Goal: Task Accomplishment & Management: Manage account settings

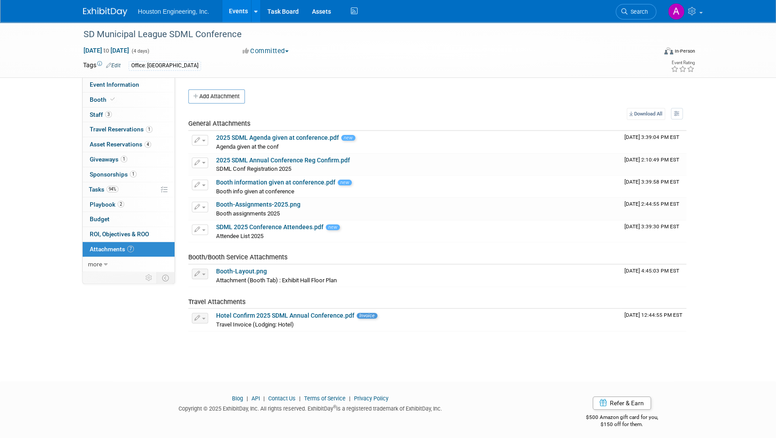
click at [235, 12] on link "Events" at bounding box center [238, 11] width 32 height 22
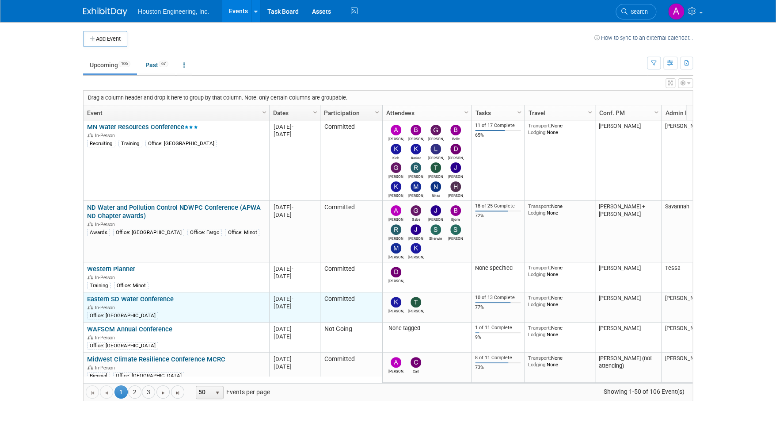
click at [142, 298] on link "Eastern SD Water Conference" at bounding box center [130, 299] width 87 height 8
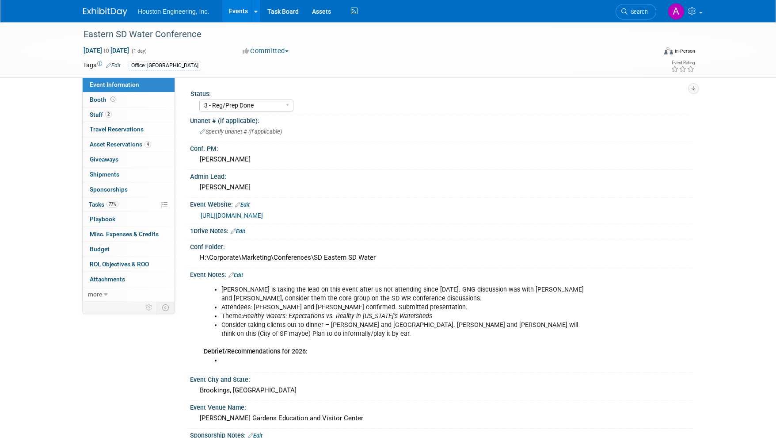
select select "3 - Reg/Prep Done"
select select "Yes"
select select "Water Resources"
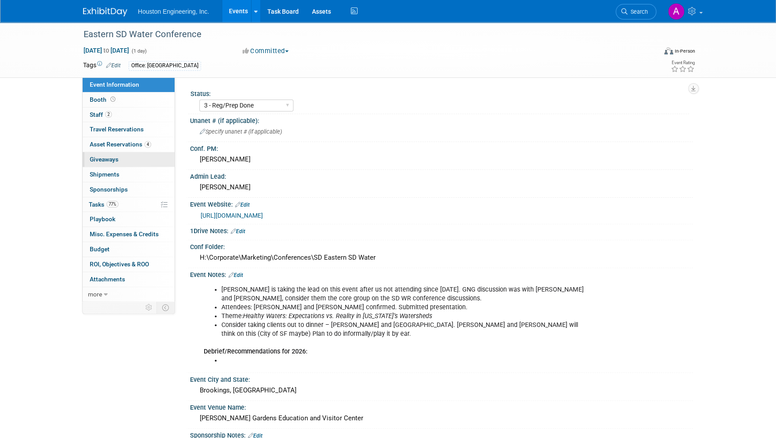
click at [106, 161] on span "Giveaways 0" at bounding box center [104, 159] width 29 height 7
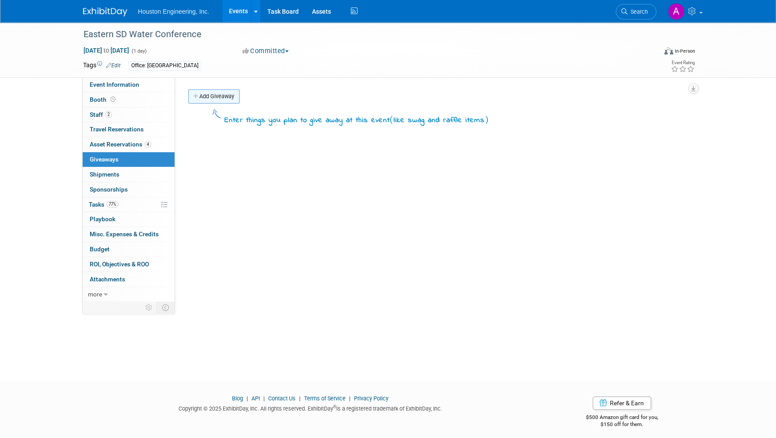
click at [213, 92] on link "Add Giveaway" at bounding box center [213, 96] width 51 height 14
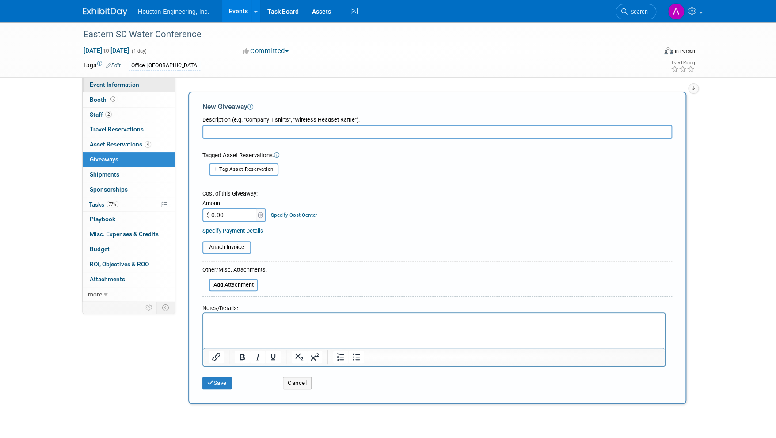
click at [103, 88] on link "Event Information" at bounding box center [129, 84] width 92 height 15
select select "3 - Reg/Prep Done"
select select "Yes"
select select "Water Resources"
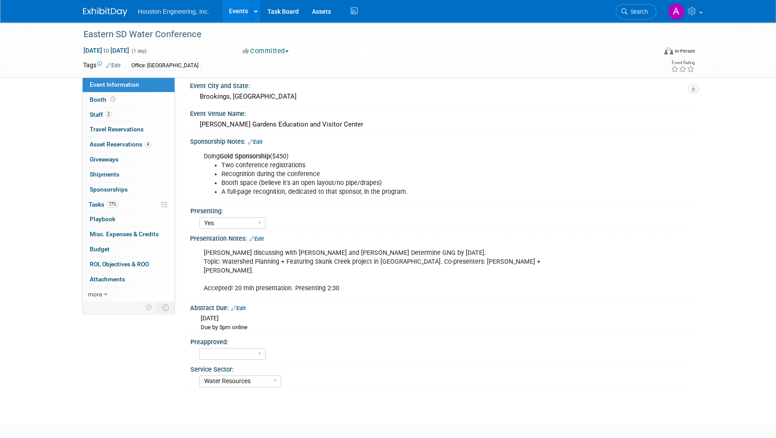
scroll to position [309, 0]
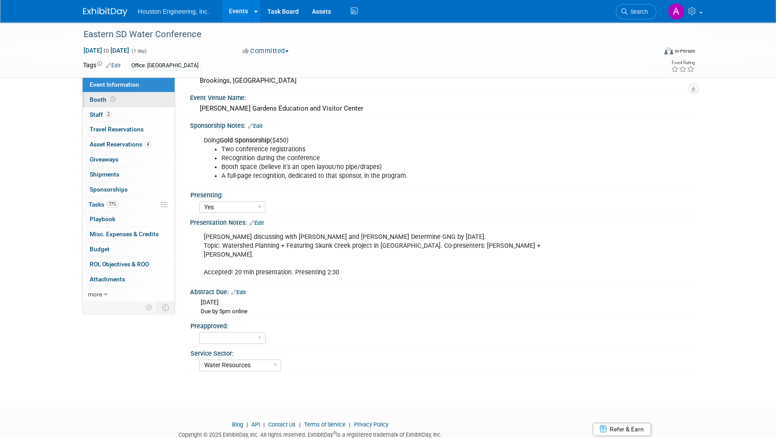
click at [98, 99] on span "Booth" at bounding box center [103, 99] width 27 height 7
select select "Yes"
select select "Sioux Falls"
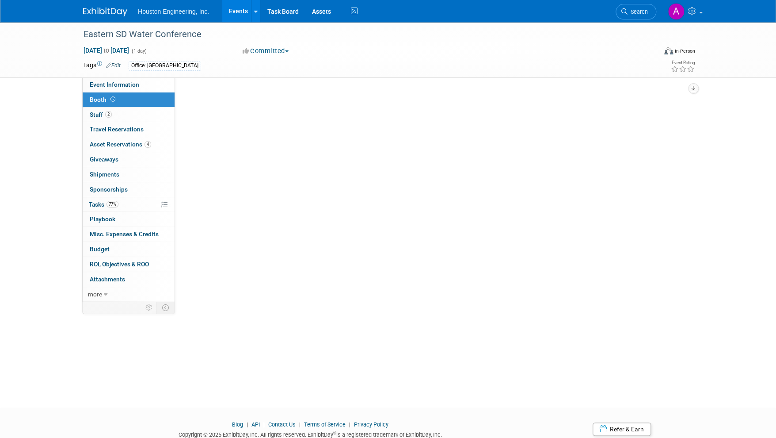
scroll to position [0, 0]
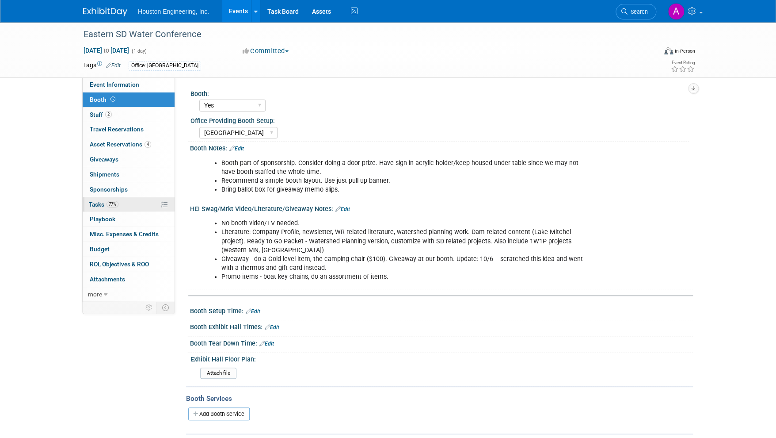
click at [99, 201] on span "Tasks 77%" at bounding box center [104, 204] width 30 height 7
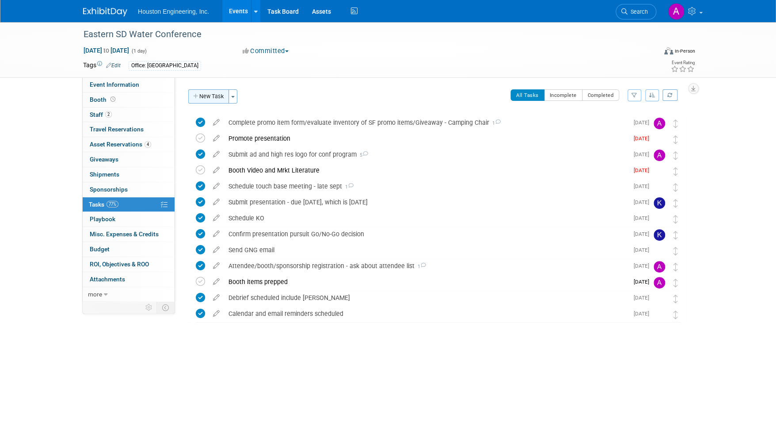
click at [212, 97] on button "New Task" at bounding box center [208, 96] width 41 height 14
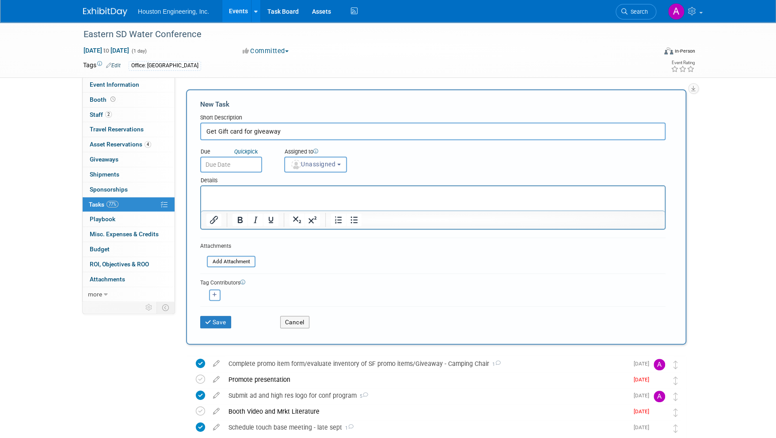
type input "Get Gift card for giveaway"
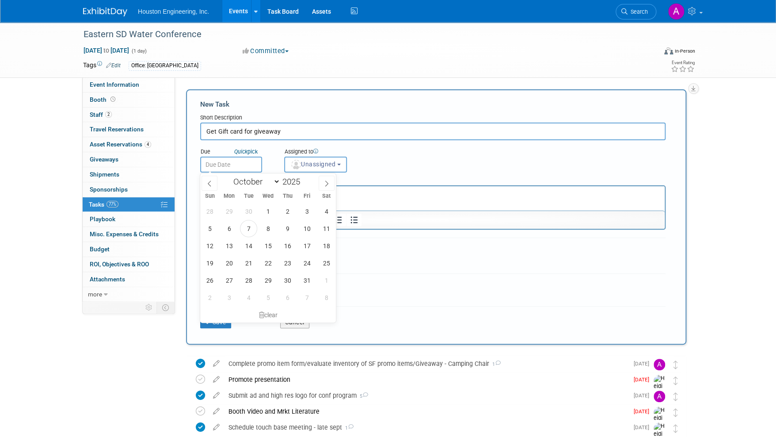
click at [222, 160] on input "text" at bounding box center [231, 164] width 62 height 16
click at [285, 233] on span "9" at bounding box center [287, 228] width 17 height 17
type input "Oct 9, 2025"
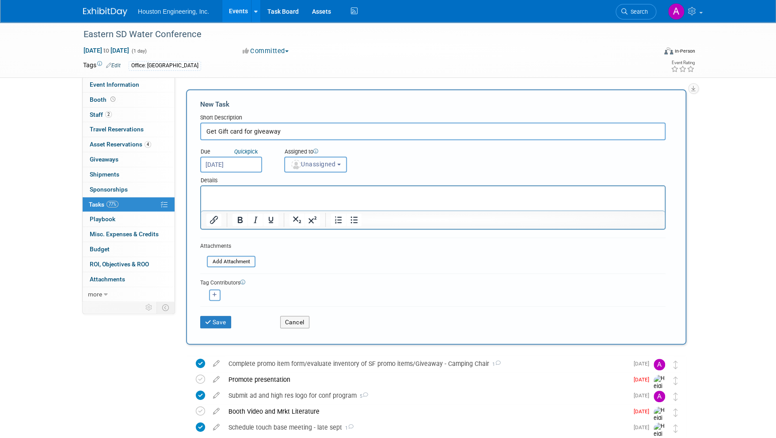
click at [310, 165] on span "Unassigned" at bounding box center [312, 163] width 45 height 7
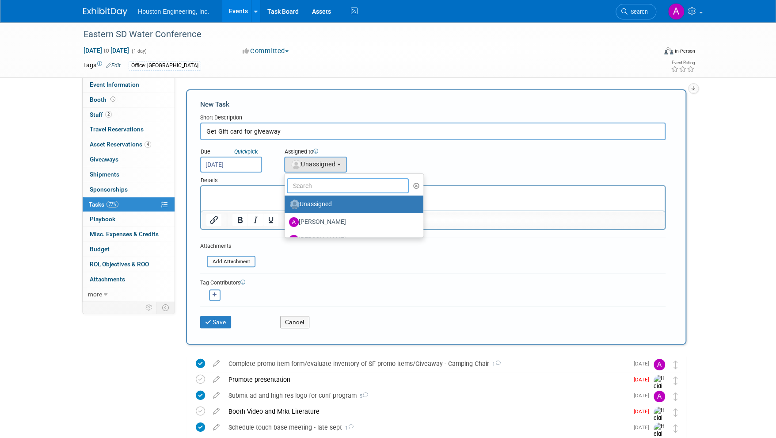
click at [308, 184] on input "text" at bounding box center [348, 185] width 122 height 15
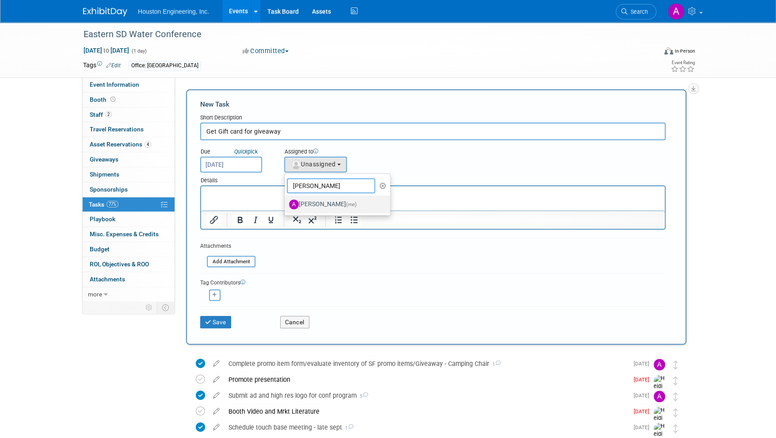
type input "[PERSON_NAME]"
click at [313, 203] on label "Ali Ringheimer (me)" at bounding box center [335, 204] width 92 height 14
click at [286, 203] on input "Ali Ringheimer (me)" at bounding box center [283, 203] width 6 height 6
select select "1df7f9b6-a373-4f1f-b069-61f5b7051df1"
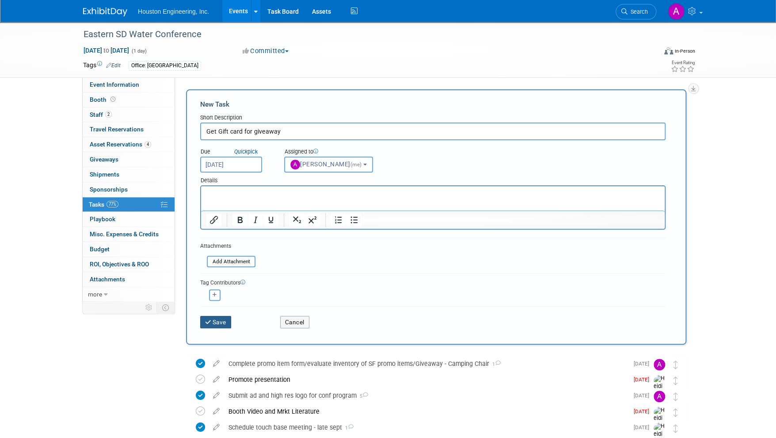
click at [220, 323] on button "Save" at bounding box center [215, 322] width 31 height 12
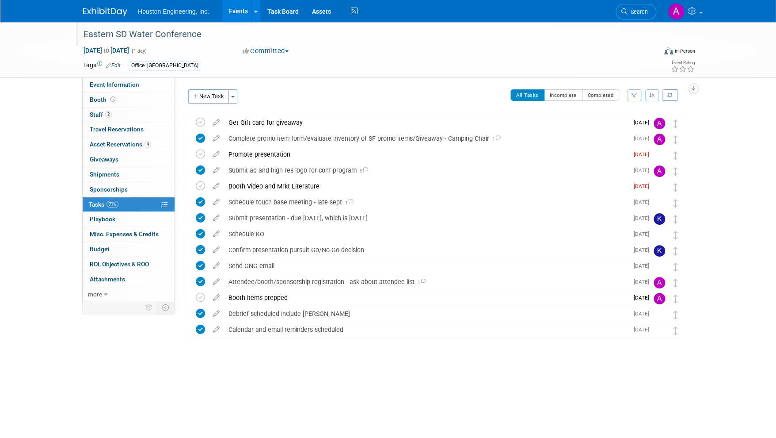
click at [416, 33] on div "Eastern SD Water Conference" at bounding box center [361, 35] width 563 height 16
